Goal: Task Accomplishment & Management: Manage account settings

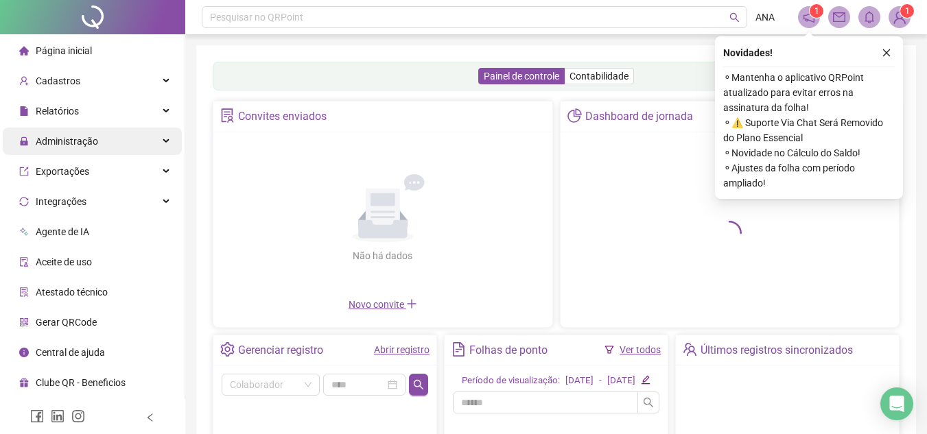
click at [109, 141] on div "Administração" at bounding box center [92, 141] width 179 height 27
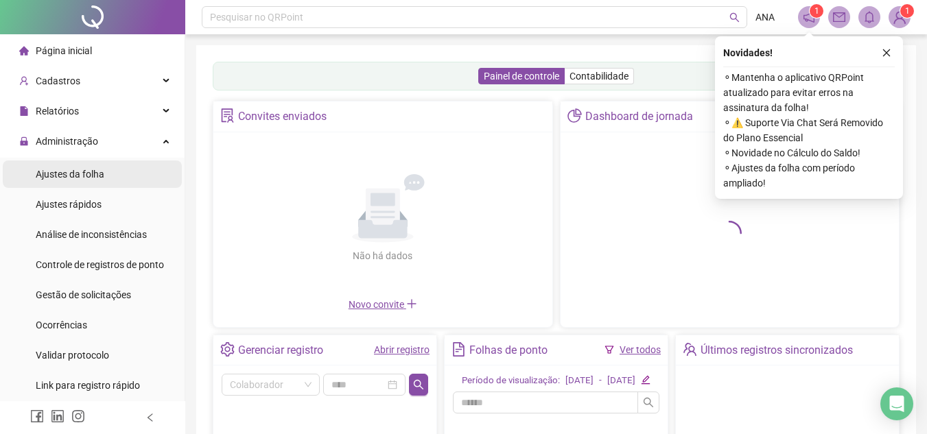
click at [91, 172] on span "Ajustes da folha" at bounding box center [70, 174] width 69 height 11
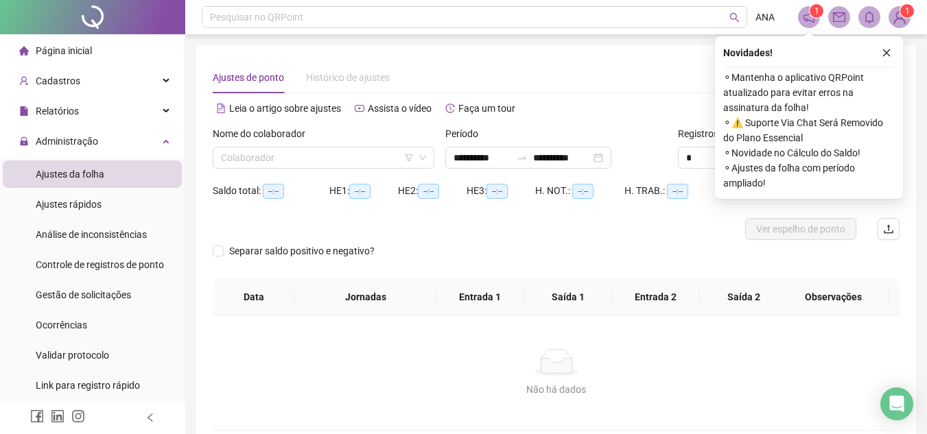
type input "**********"
click at [83, 294] on span "Gestão de solicitações" at bounding box center [83, 295] width 95 height 11
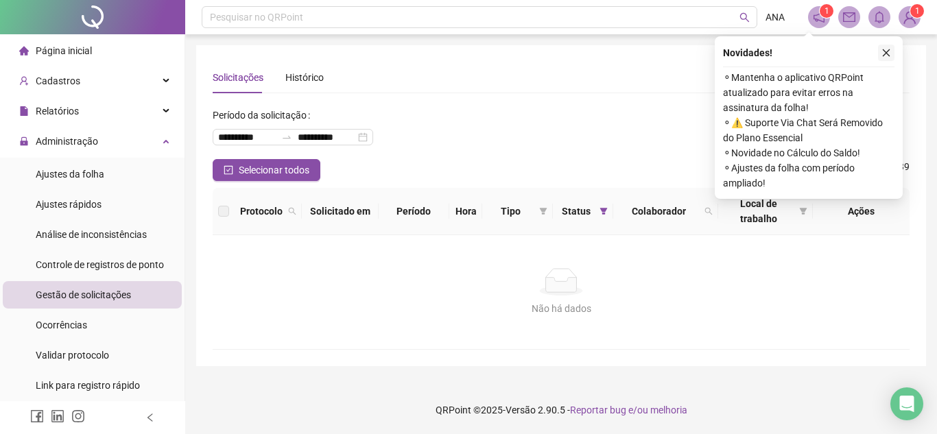
click at [887, 51] on icon "close" at bounding box center [887, 53] width 10 height 10
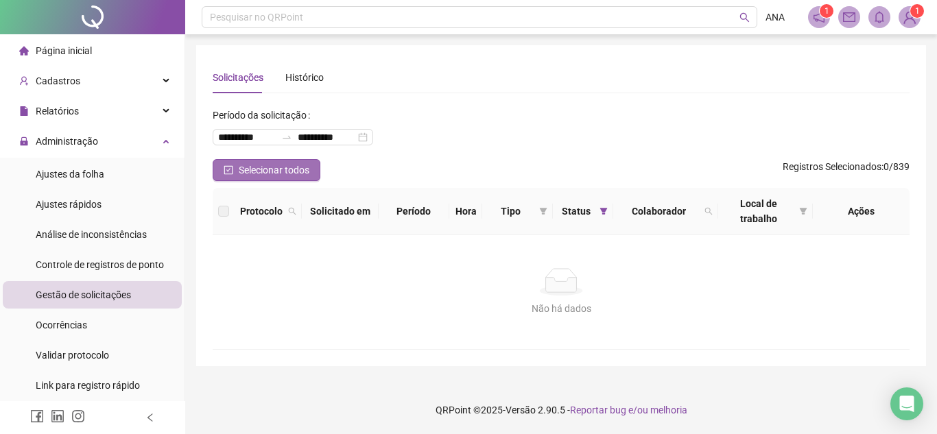
click at [290, 176] on span "Selecionar todos" at bounding box center [274, 170] width 71 height 15
click at [602, 206] on span at bounding box center [604, 211] width 14 height 21
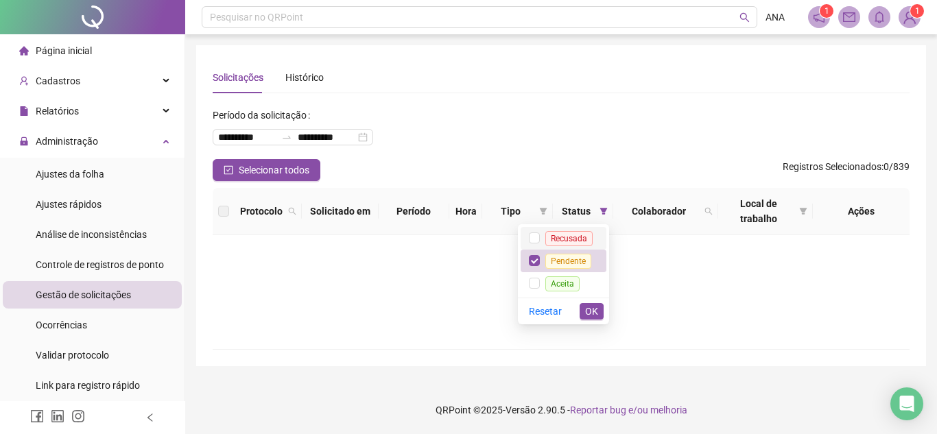
click at [545, 241] on span "Recusada" at bounding box center [569, 238] width 58 height 11
click at [544, 283] on span "Aceita" at bounding box center [562, 283] width 45 height 11
click at [598, 311] on button "OK" at bounding box center [592, 311] width 24 height 16
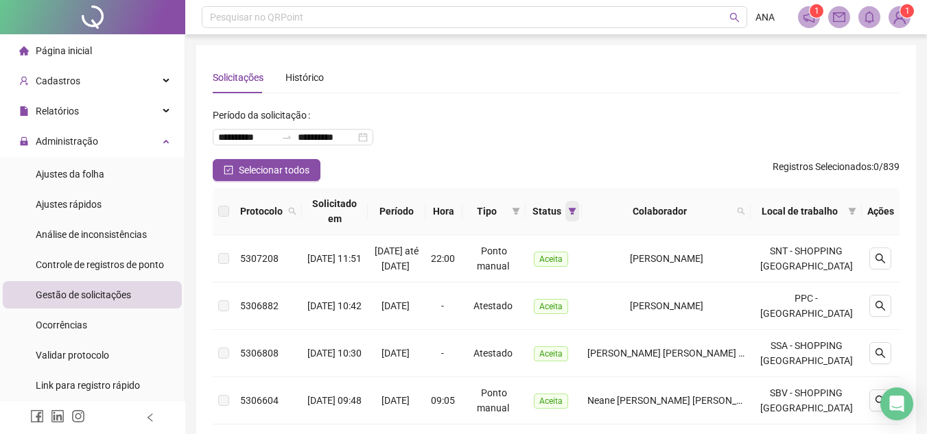
click at [576, 212] on icon "filter" at bounding box center [572, 211] width 8 height 8
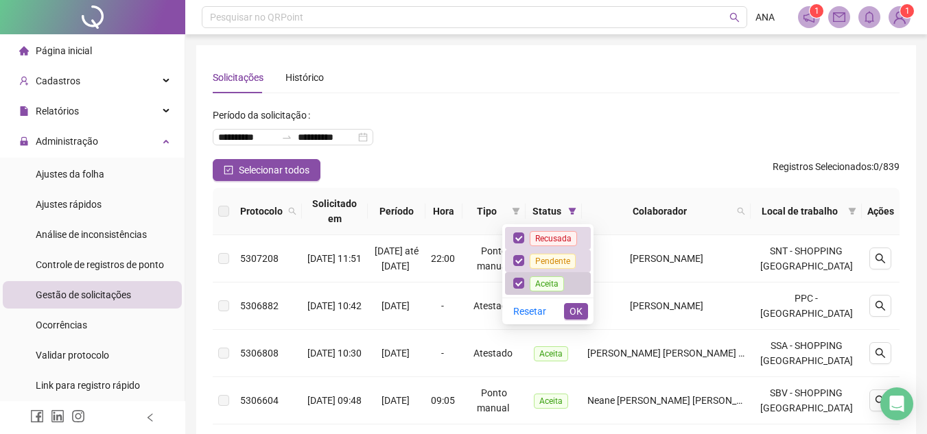
click at [538, 277] on span "Aceita" at bounding box center [547, 283] width 34 height 15
click at [543, 233] on span "Recusada" at bounding box center [553, 238] width 47 height 15
click at [582, 309] on button "OK" at bounding box center [576, 311] width 24 height 16
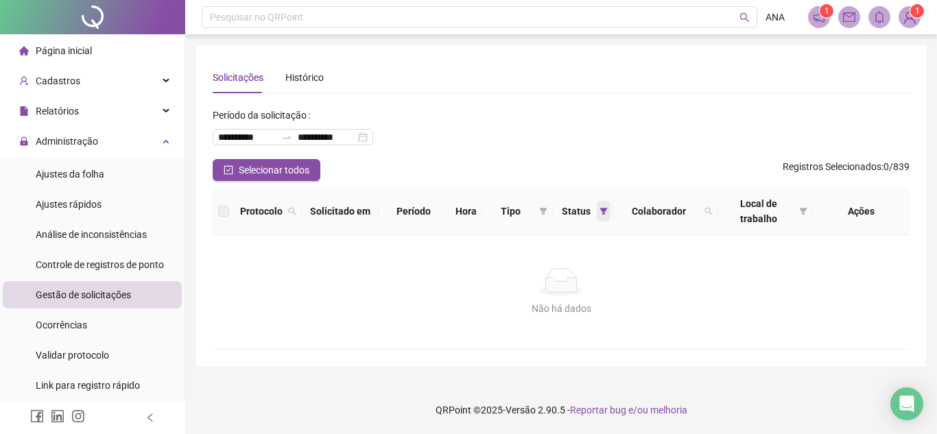
click at [600, 214] on icon "filter" at bounding box center [604, 211] width 8 height 8
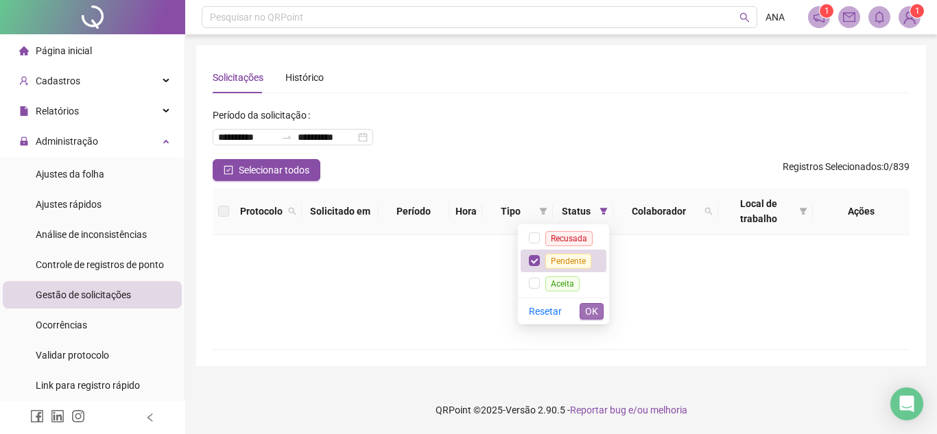
click at [586, 314] on span "OK" at bounding box center [591, 311] width 13 height 15
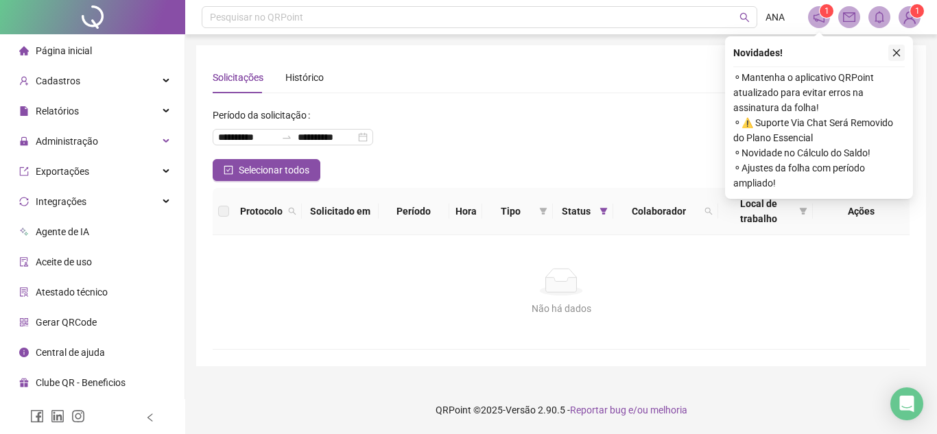
click at [902, 51] on button "button" at bounding box center [896, 53] width 16 height 16
